Goal: Task Accomplishment & Management: Use online tool/utility

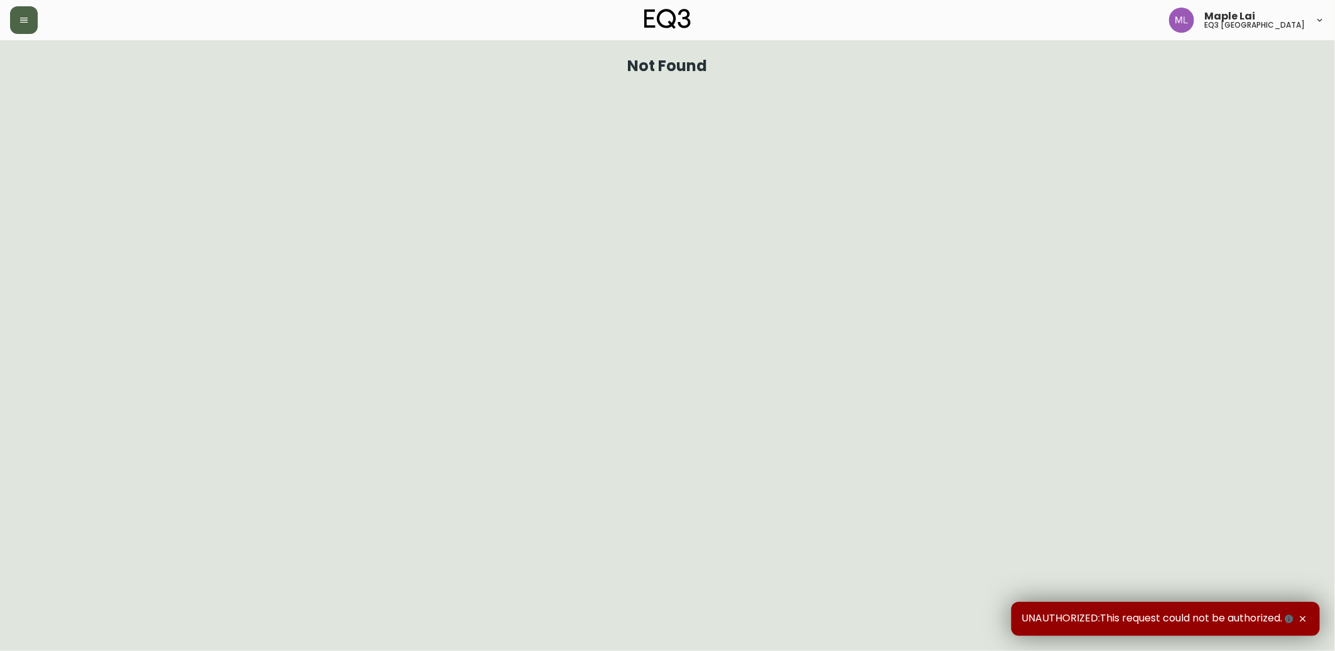
click at [21, 26] on button "button" at bounding box center [24, 20] width 28 height 28
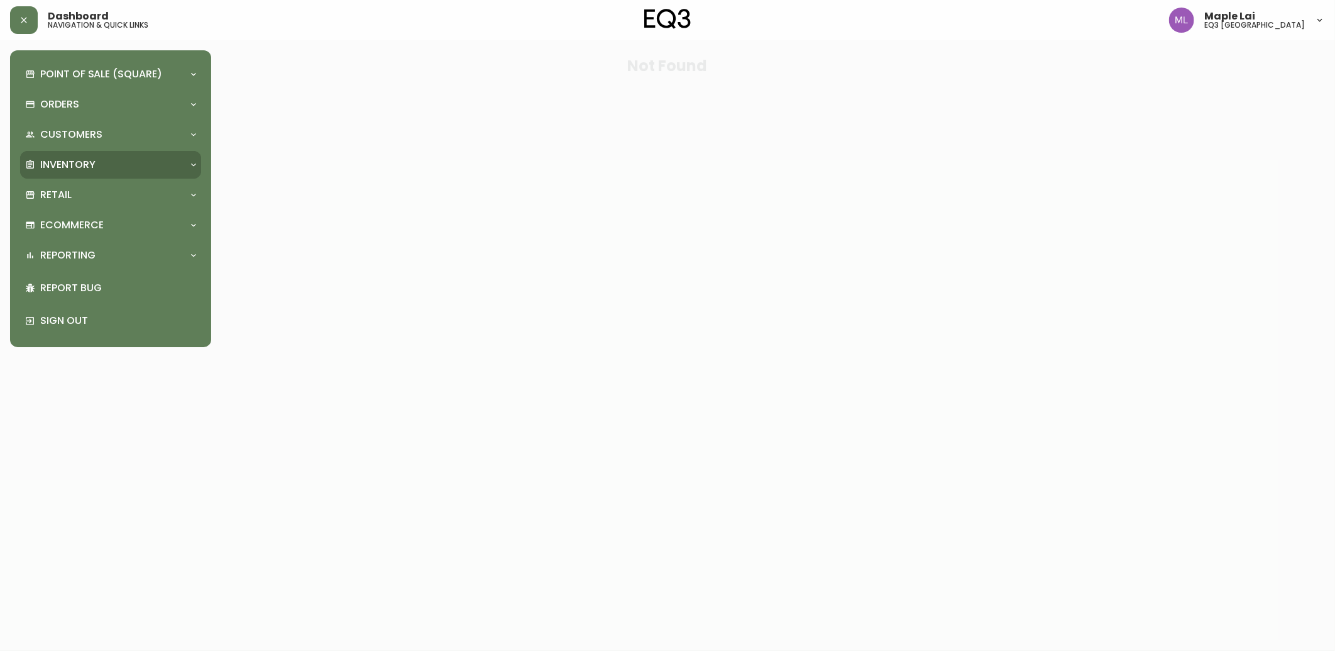
click at [47, 162] on p "Inventory" at bounding box center [67, 165] width 55 height 14
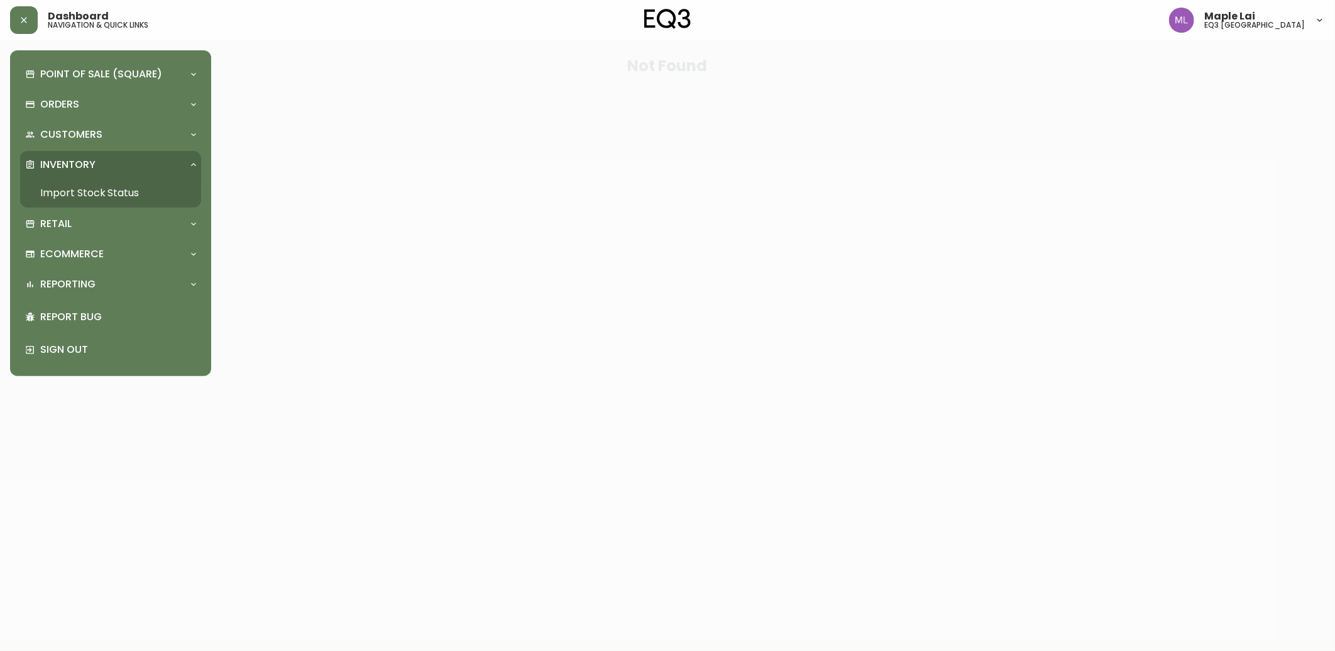
click at [58, 187] on link "Import Stock Status" at bounding box center [110, 193] width 181 height 29
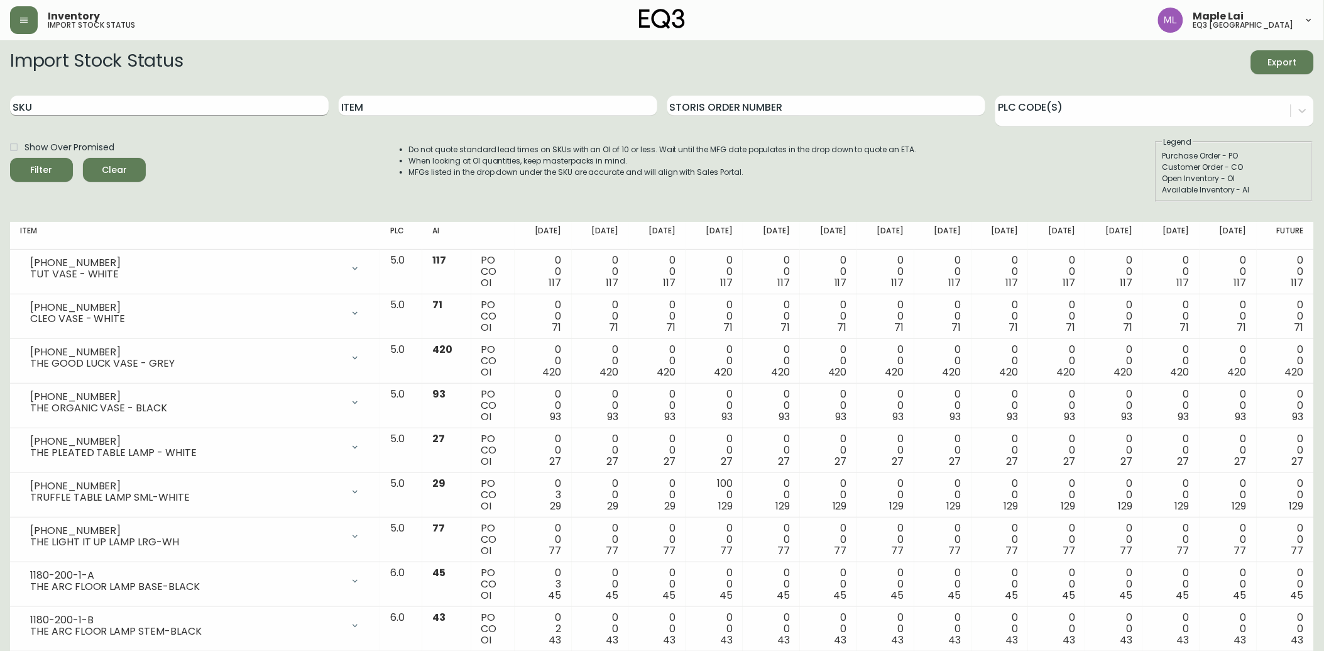
click at [118, 105] on input "SKU" at bounding box center [169, 106] width 319 height 20
paste input "[PHONE_NUMBER]"
type input "[PHONE_NUMBER]"
click at [10, 158] on button "Filter" at bounding box center [41, 170] width 63 height 24
